Goal: Navigation & Orientation: Find specific page/section

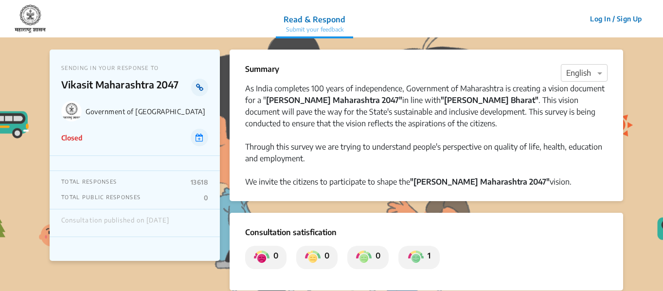
click at [199, 89] on icon at bounding box center [199, 88] width 7 height 8
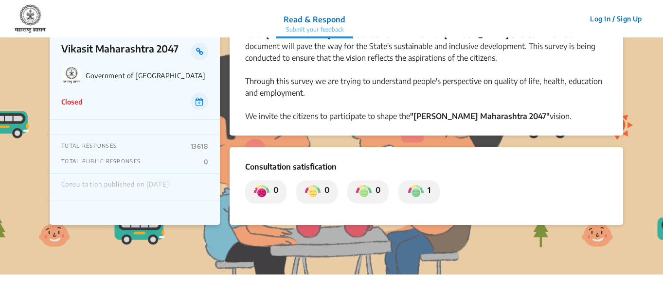
scroll to position [49, 0]
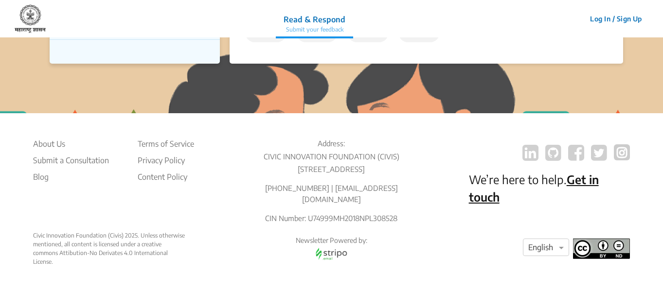
scroll to position [190, 0]
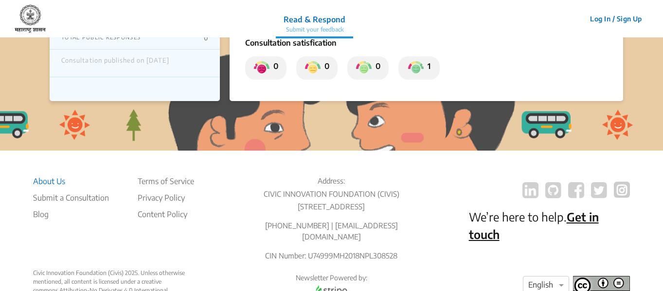
click at [48, 180] on li "About Us" at bounding box center [71, 182] width 76 height 12
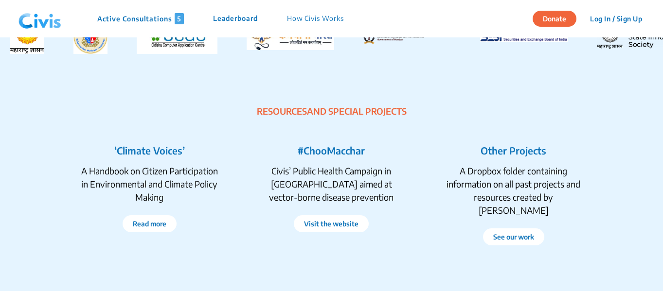
scroll to position [1848, 0]
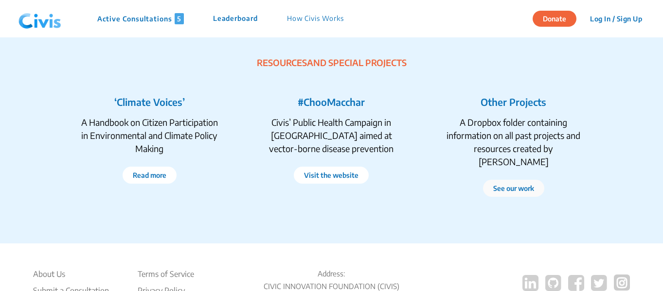
click at [528, 183] on link "See our work" at bounding box center [513, 188] width 41 height 10
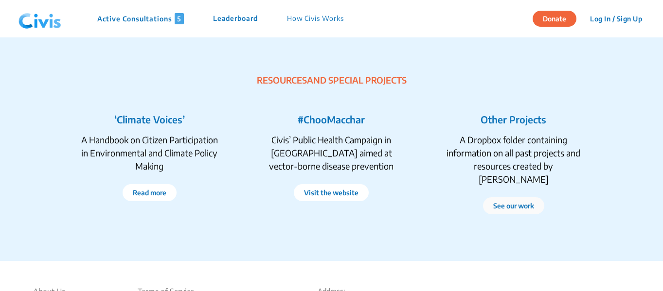
click at [509, 201] on link "See our work" at bounding box center [513, 206] width 41 height 10
